Goal: Answer question/provide support: Share knowledge or assist other users

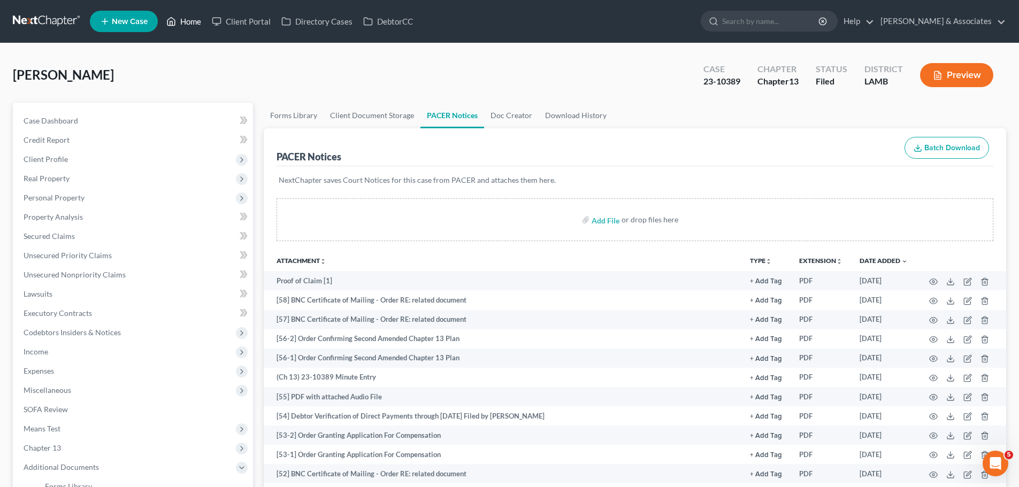
click at [183, 19] on link "Home" at bounding box center [183, 21] width 45 height 19
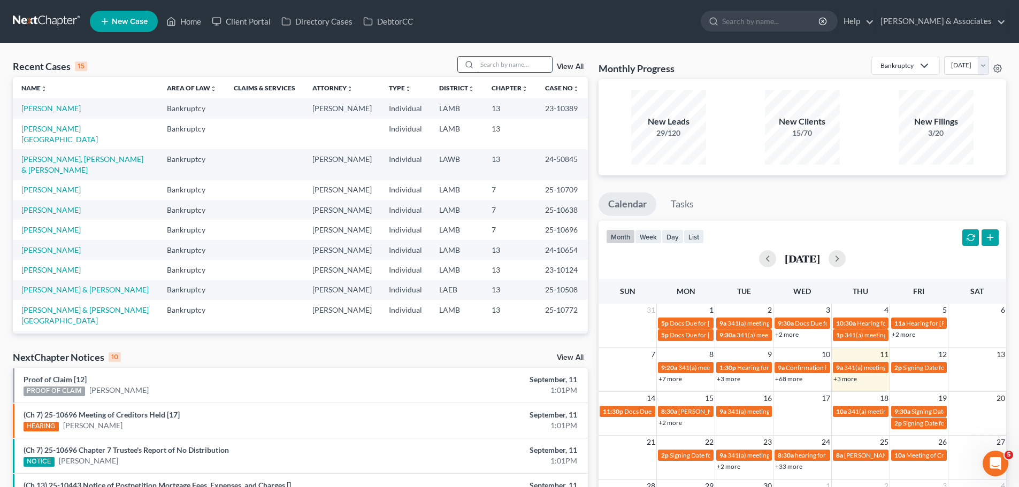
click at [490, 62] on input "search" at bounding box center [514, 65] width 75 height 16
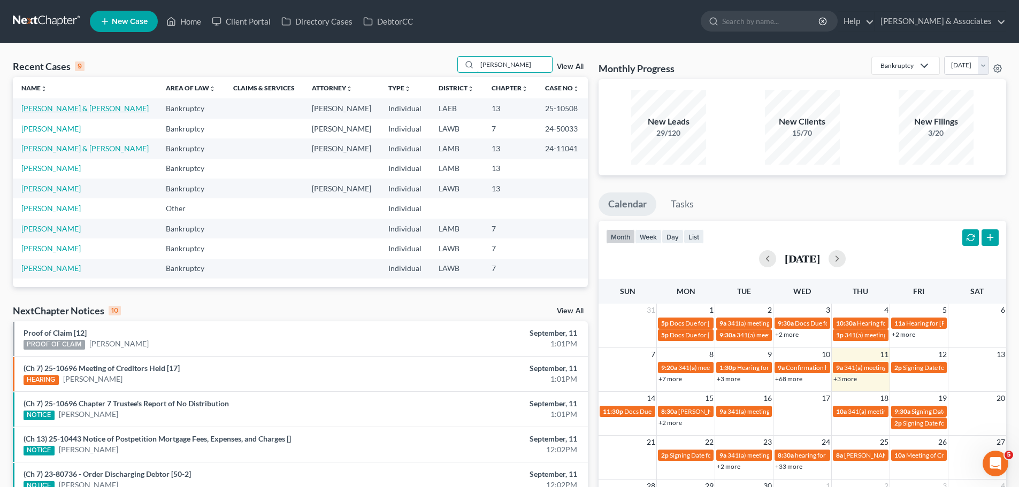
type input "[PERSON_NAME]"
click at [98, 112] on link "[PERSON_NAME] & [PERSON_NAME]" at bounding box center [84, 108] width 127 height 9
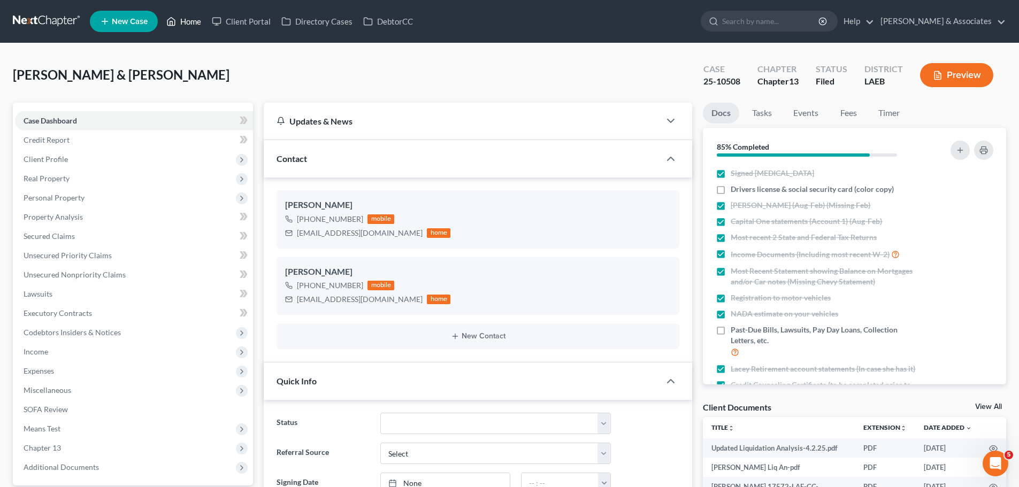
click at [191, 24] on link "Home" at bounding box center [183, 21] width 45 height 19
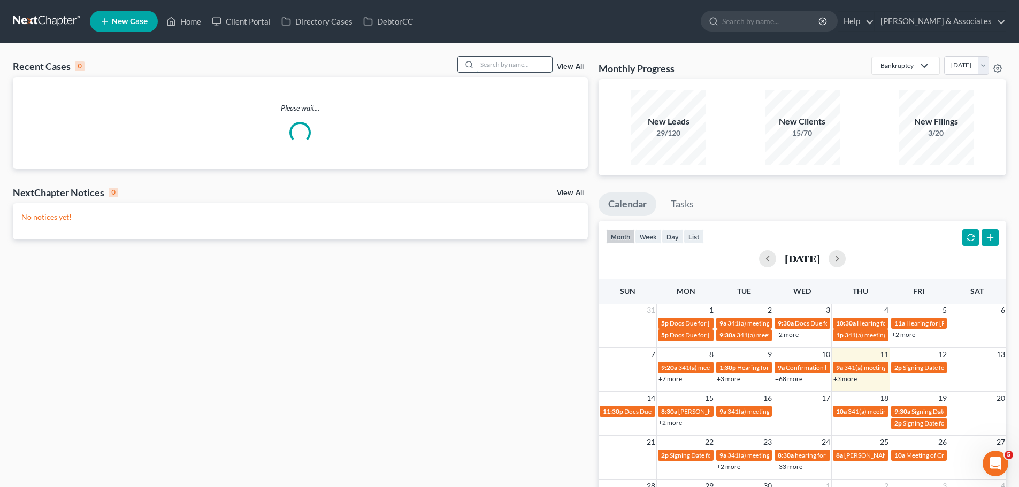
click at [515, 70] on input "search" at bounding box center [514, 65] width 75 height 16
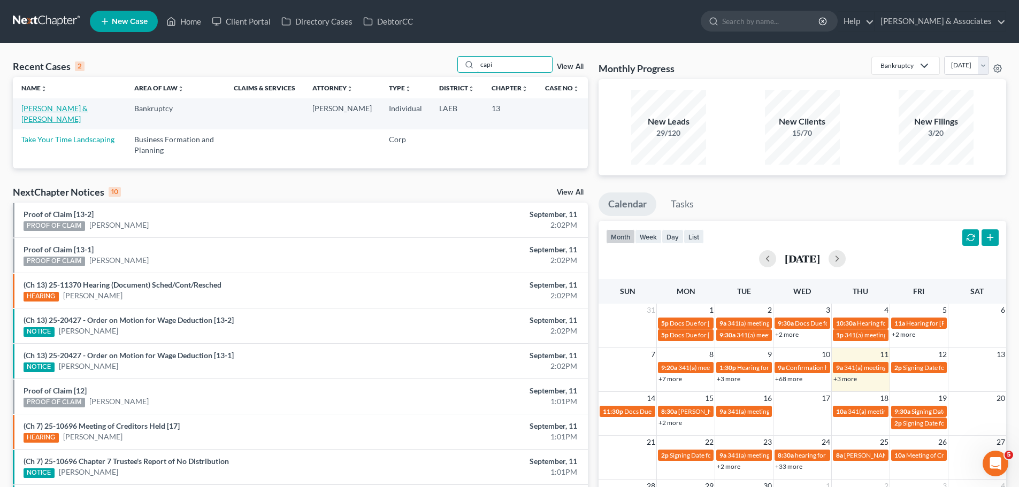
type input "capi"
click at [88, 108] on link "[PERSON_NAME] & [PERSON_NAME]" at bounding box center [54, 114] width 66 height 20
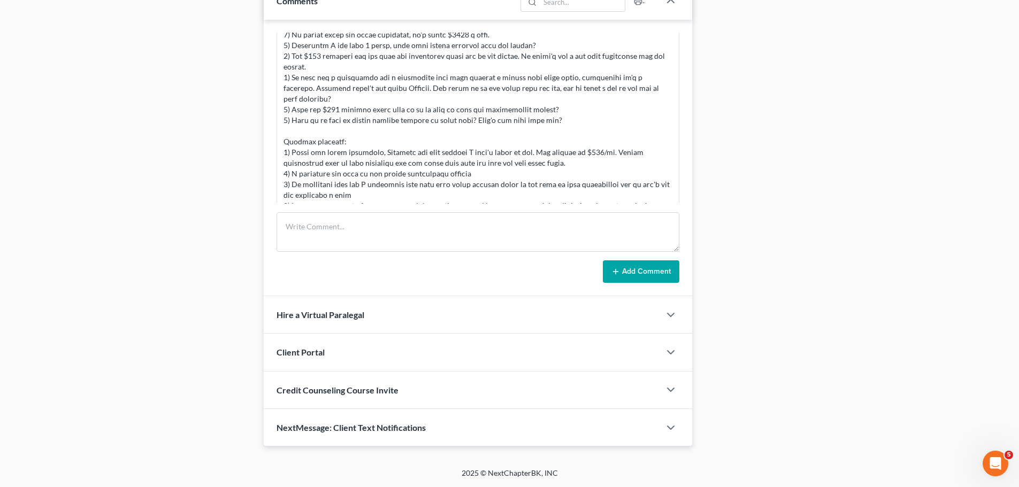
scroll to position [652, 0]
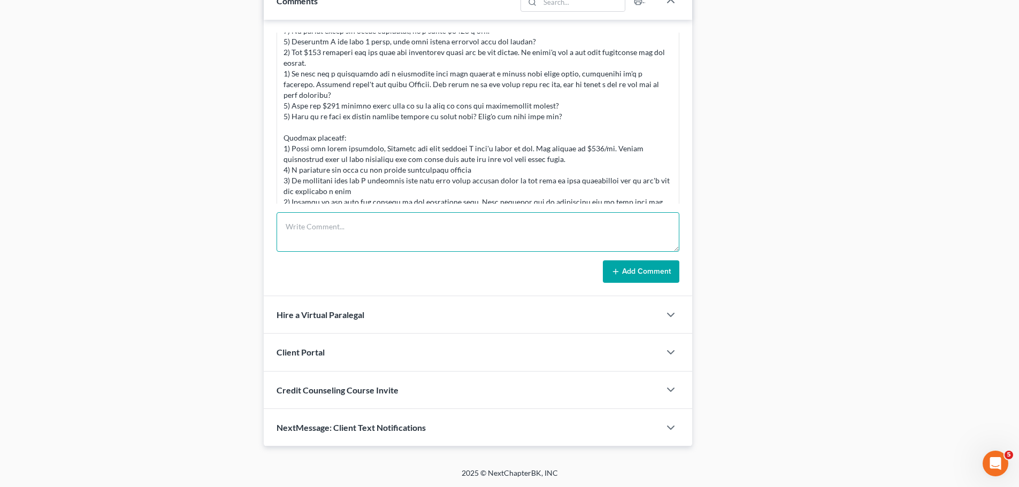
click at [328, 234] on textarea at bounding box center [478, 232] width 403 height 40
paste textarea "The only items that had a rebuttal was the part of the income and bk payment. $…"
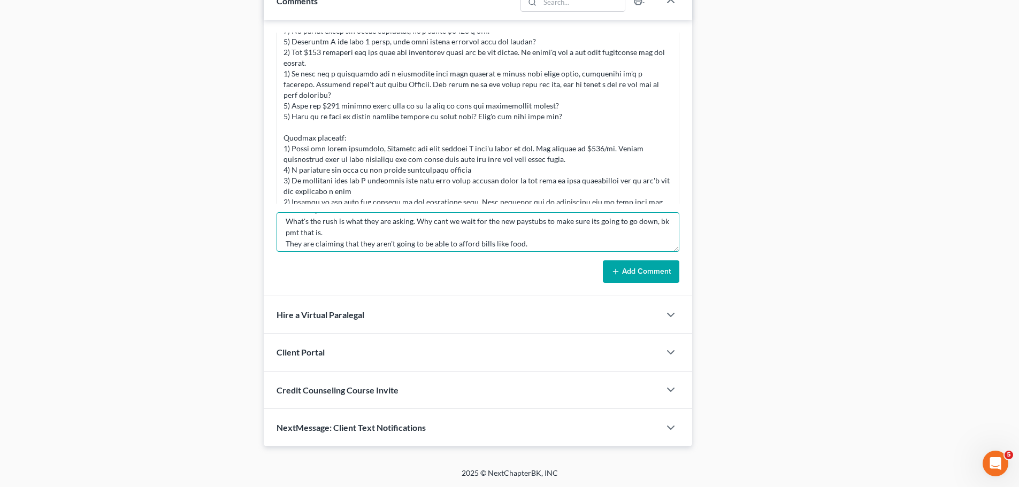
scroll to position [53, 0]
type textarea "Called the clients. NOTES: The only items that had a rebuttal was the part of t…"
click at [624, 273] on button "Add Comment" at bounding box center [641, 272] width 77 height 22
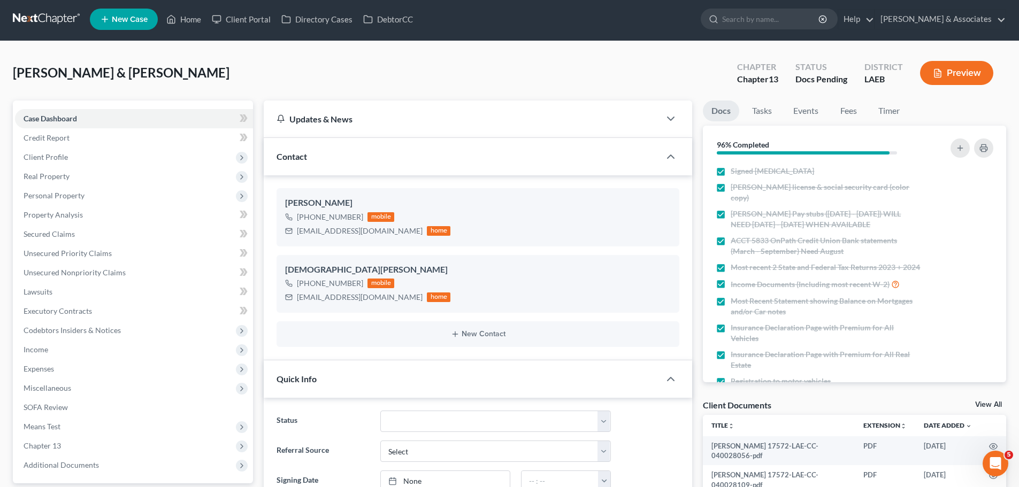
scroll to position [0, 0]
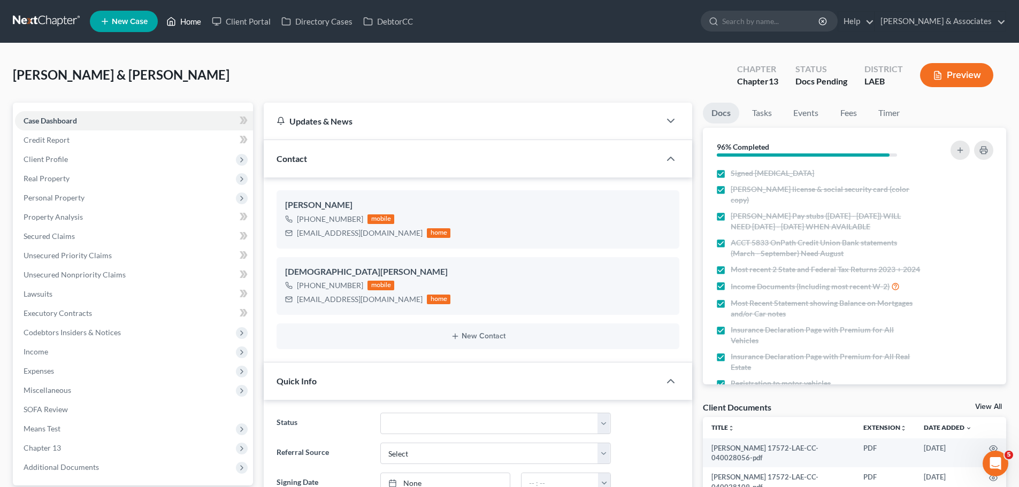
click at [190, 18] on link "Home" at bounding box center [183, 21] width 45 height 19
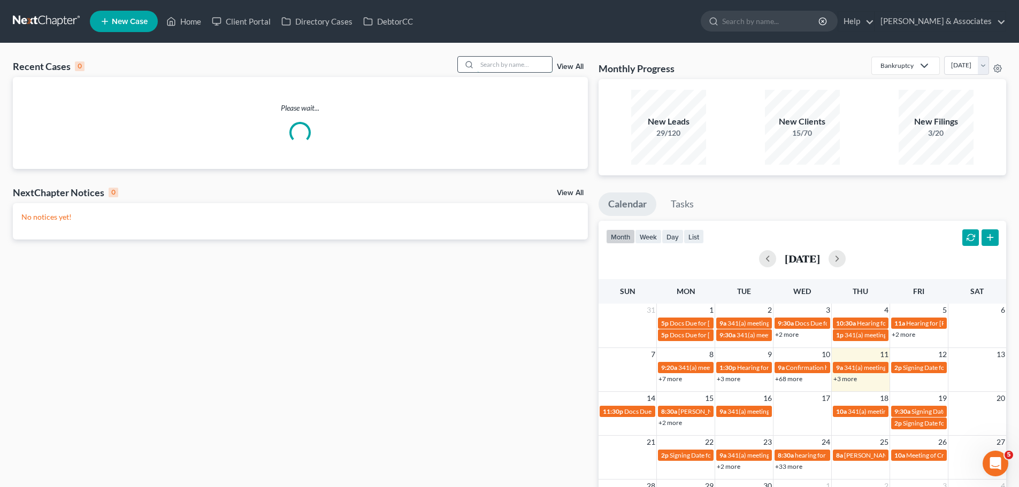
click at [508, 63] on input "search" at bounding box center [514, 65] width 75 height 16
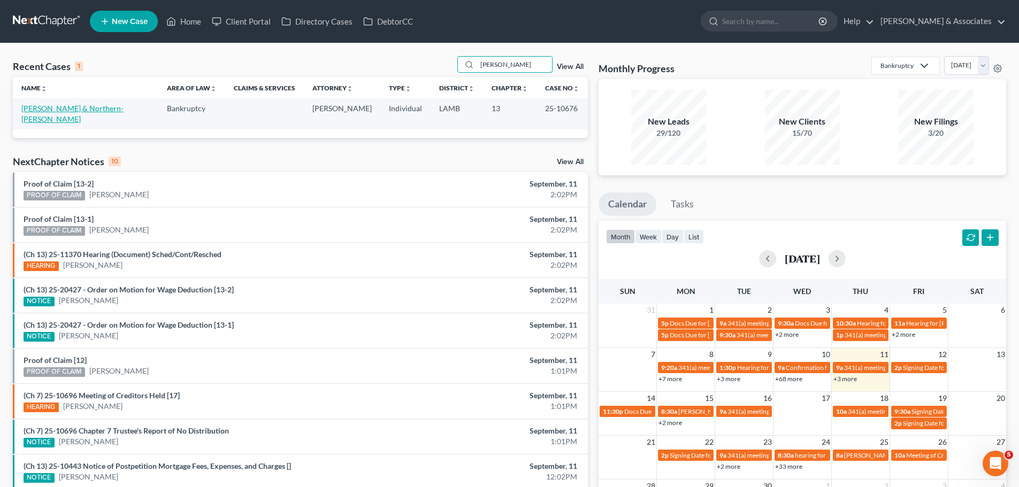
type input "[PERSON_NAME]"
click at [33, 118] on link "[PERSON_NAME] & Northern-[PERSON_NAME]" at bounding box center [72, 114] width 102 height 20
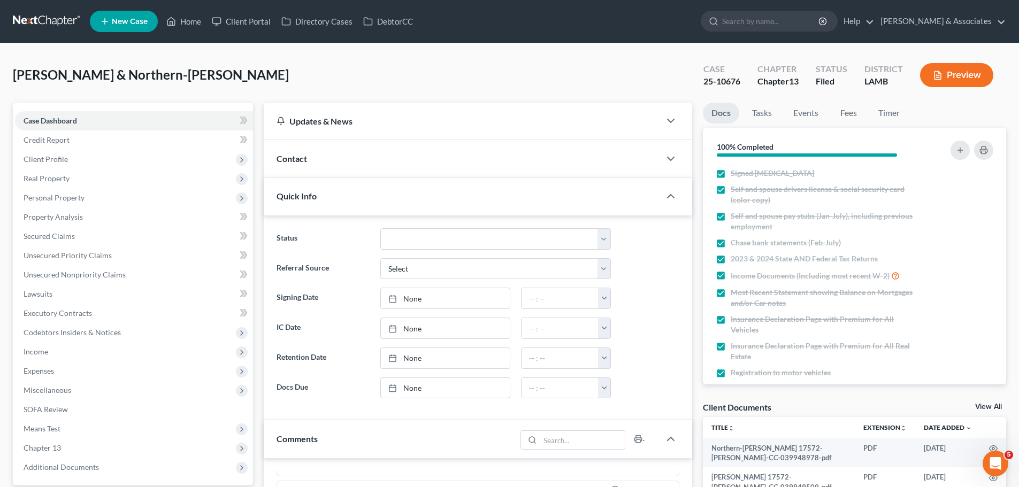
click at [333, 146] on div "Contact" at bounding box center [462, 158] width 396 height 37
